Goal: Task Accomplishment & Management: Use online tool/utility

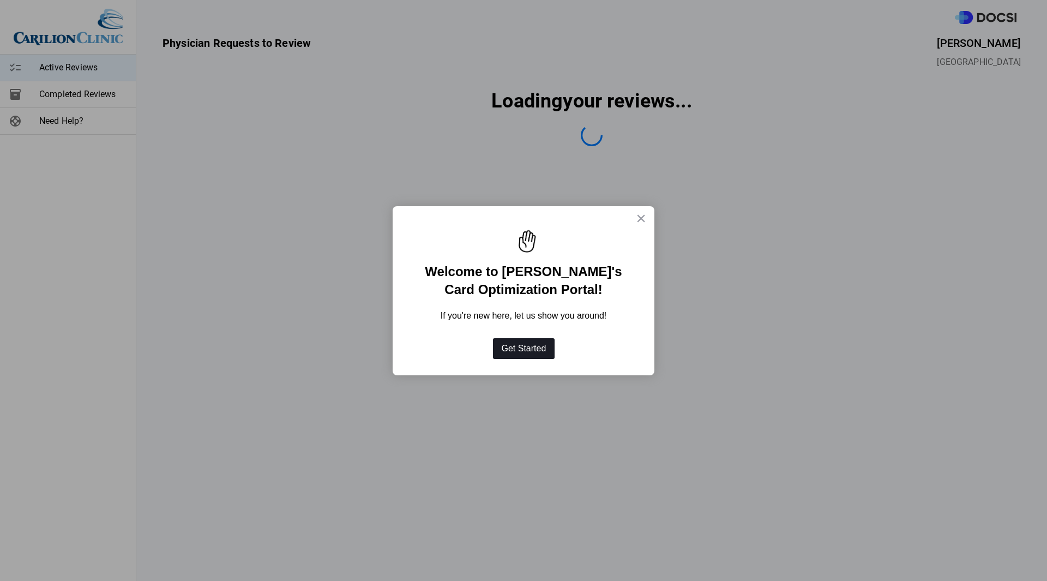
click at [523, 345] on button "Get Started" at bounding box center [524, 348] width 62 height 21
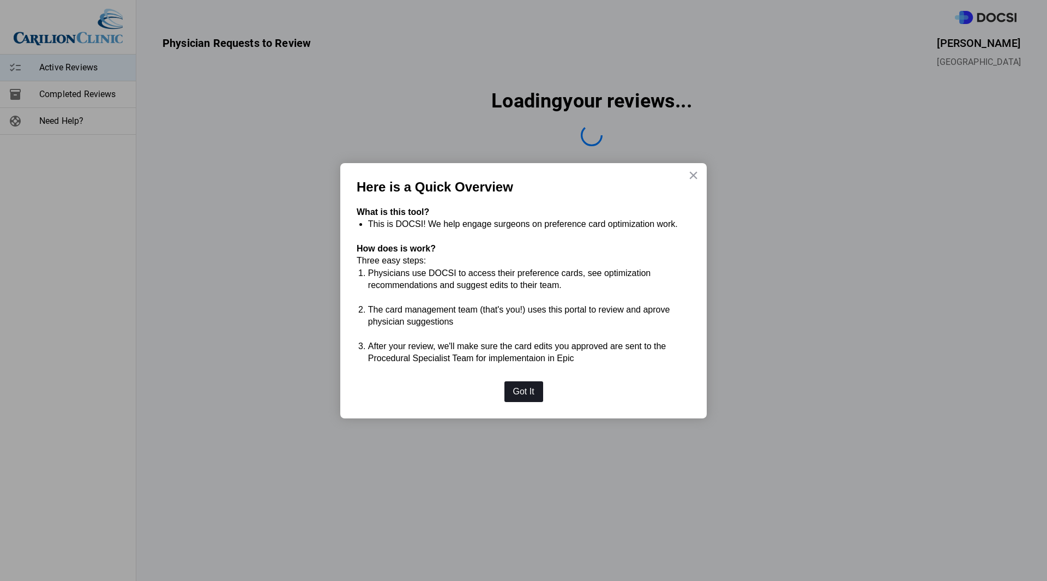
click at [519, 394] on button "Got It" at bounding box center [523, 391] width 39 height 21
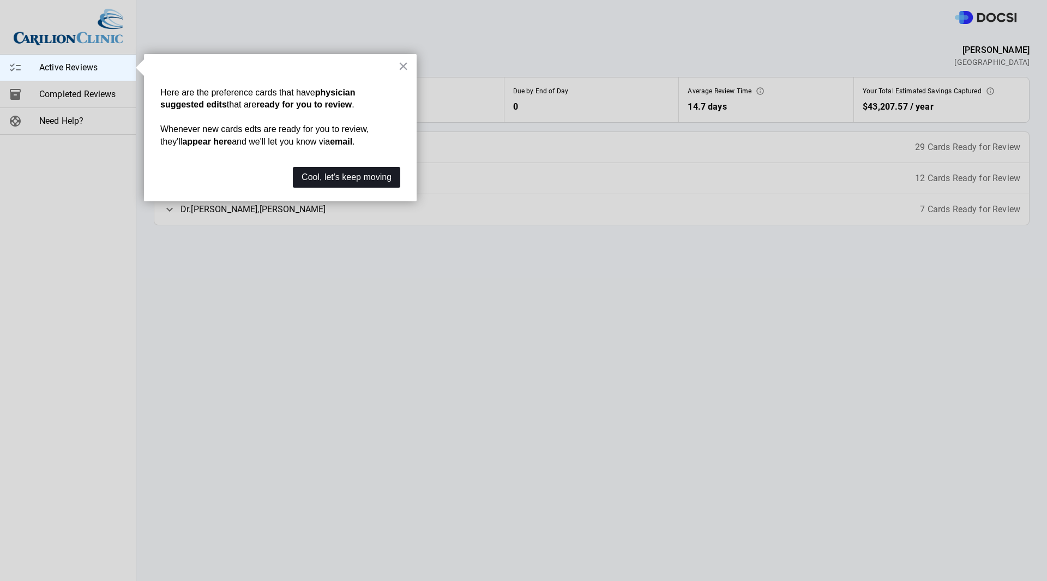
click at [347, 174] on button "Cool, let's keep moving" at bounding box center [346, 177] width 107 height 21
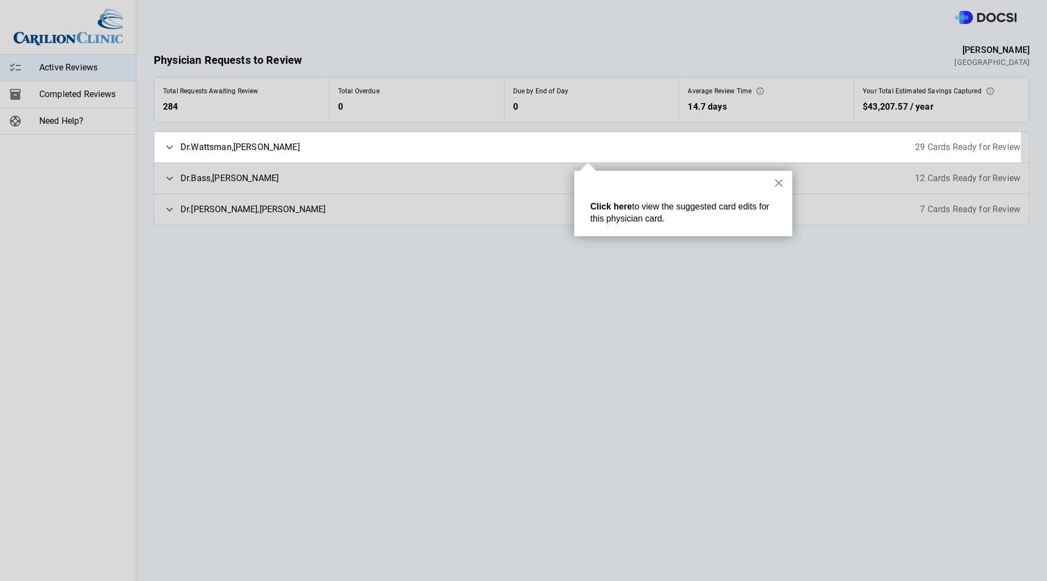
click at [780, 182] on button "×" at bounding box center [779, 182] width 10 height 17
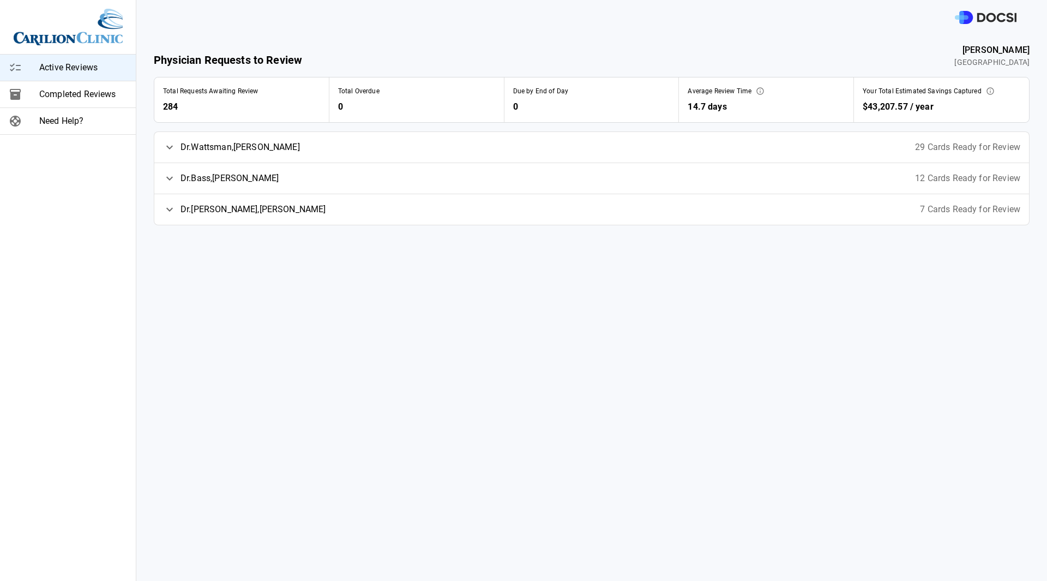
click at [431, 159] on div "Dr. [PERSON_NAME] 29 Cards Ready for Review" at bounding box center [591, 147] width 874 height 31
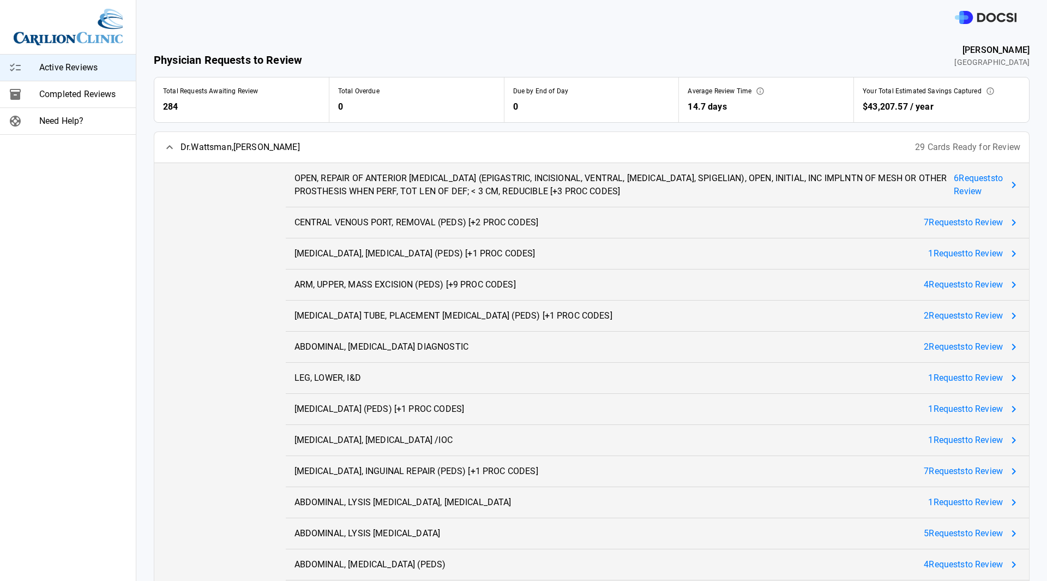
click at [968, 185] on span "6 Request s to Review" at bounding box center [977, 185] width 49 height 26
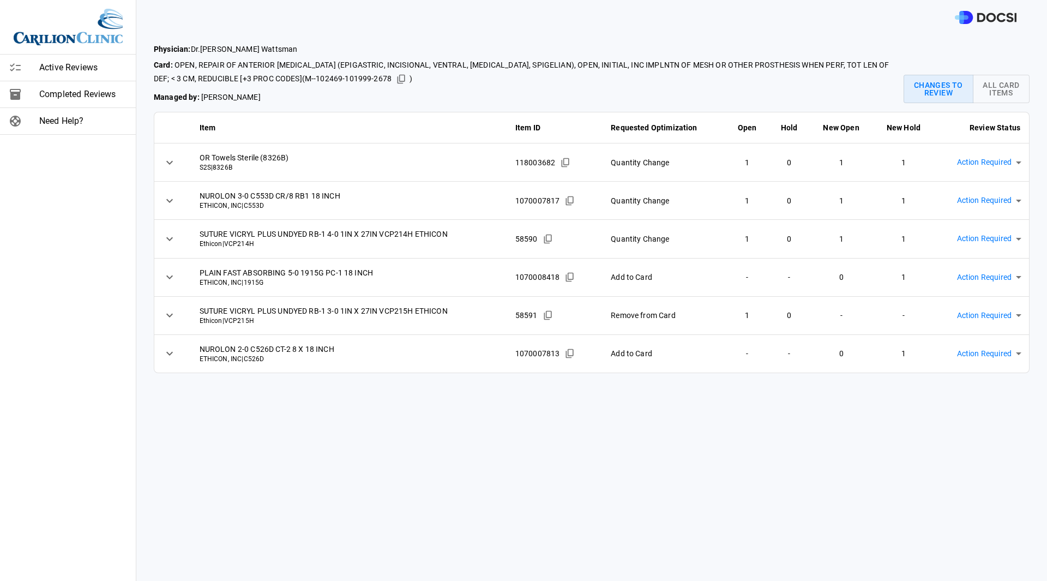
click at [975, 165] on body "Active Reviews Completed Reviews Need Help? Physician: Dr. [PERSON_NAME] Card: …" at bounding box center [523, 290] width 1047 height 581
click at [884, 40] on div at bounding box center [523, 290] width 1047 height 581
click at [989, 156] on body "Active Reviews Completed Reviews Need Help? Physician: Dr. [PERSON_NAME] Card: …" at bounding box center [523, 290] width 1047 height 581
click at [880, 34] on div at bounding box center [523, 290] width 1047 height 581
